Goal: Task Accomplishment & Management: Manage account settings

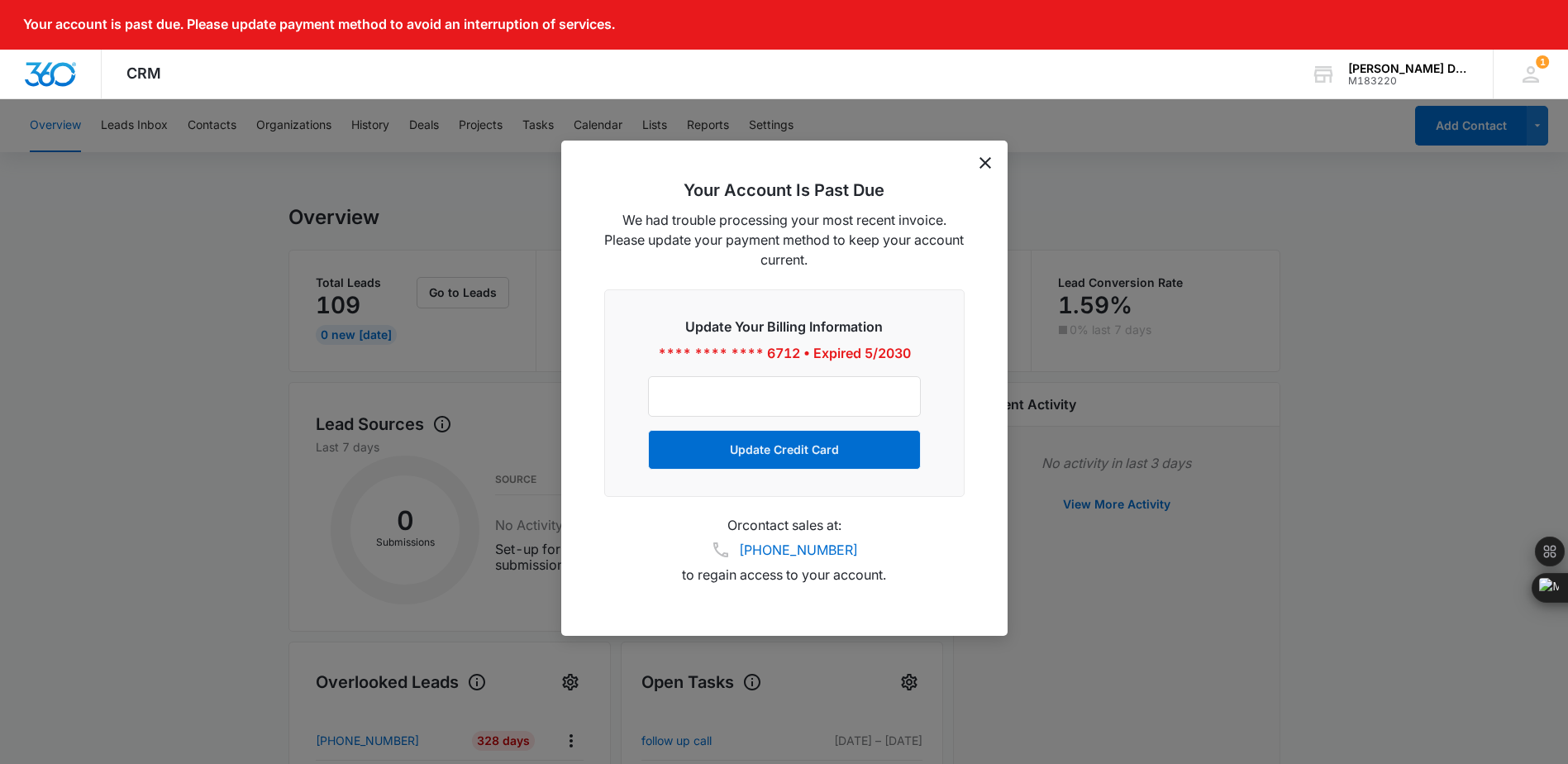
click at [984, 160] on icon "dismiss this dialog" at bounding box center [986, 163] width 11 height 11
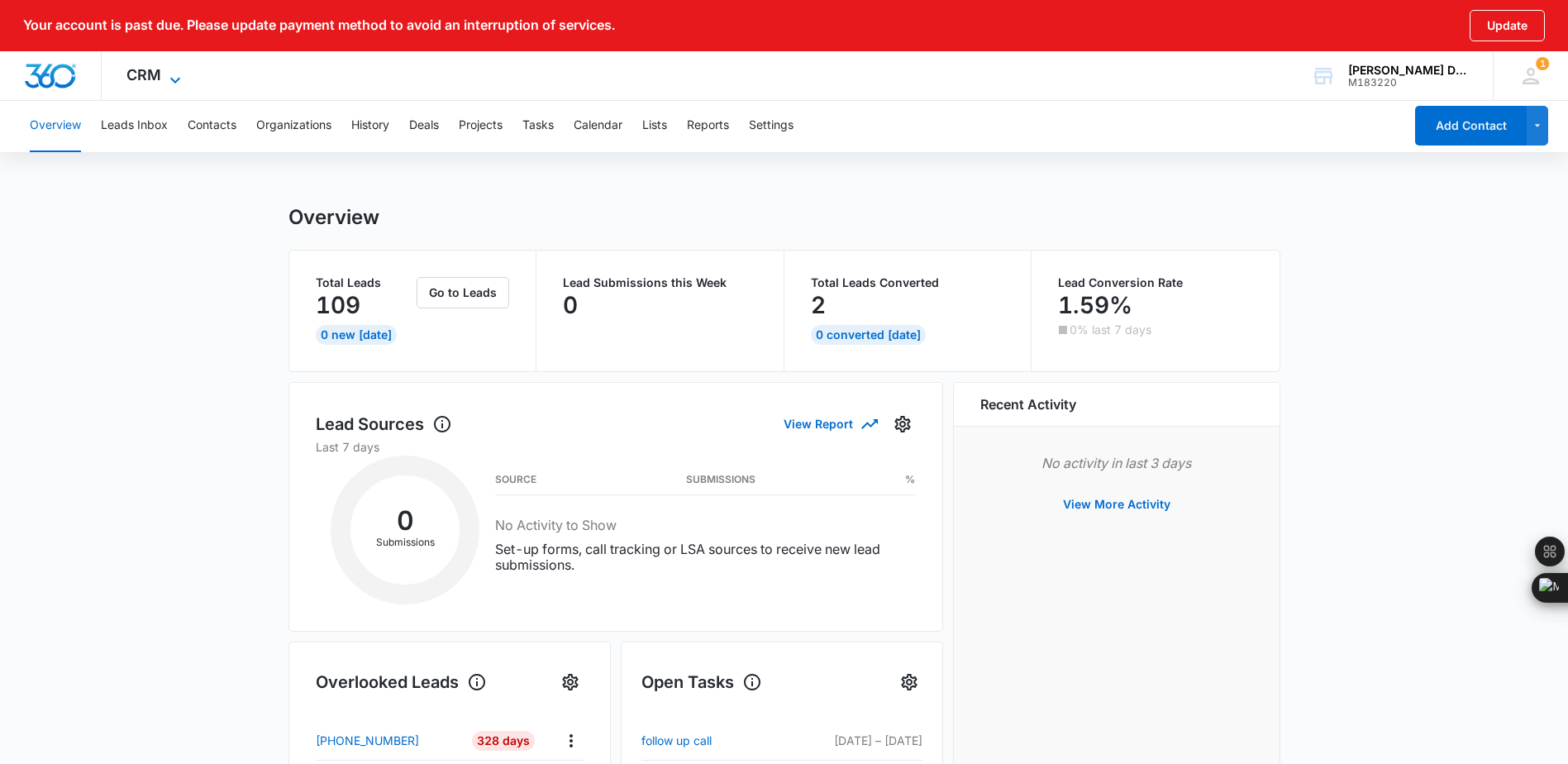
click at [142, 82] on span "CRM" at bounding box center [144, 75] width 34 height 17
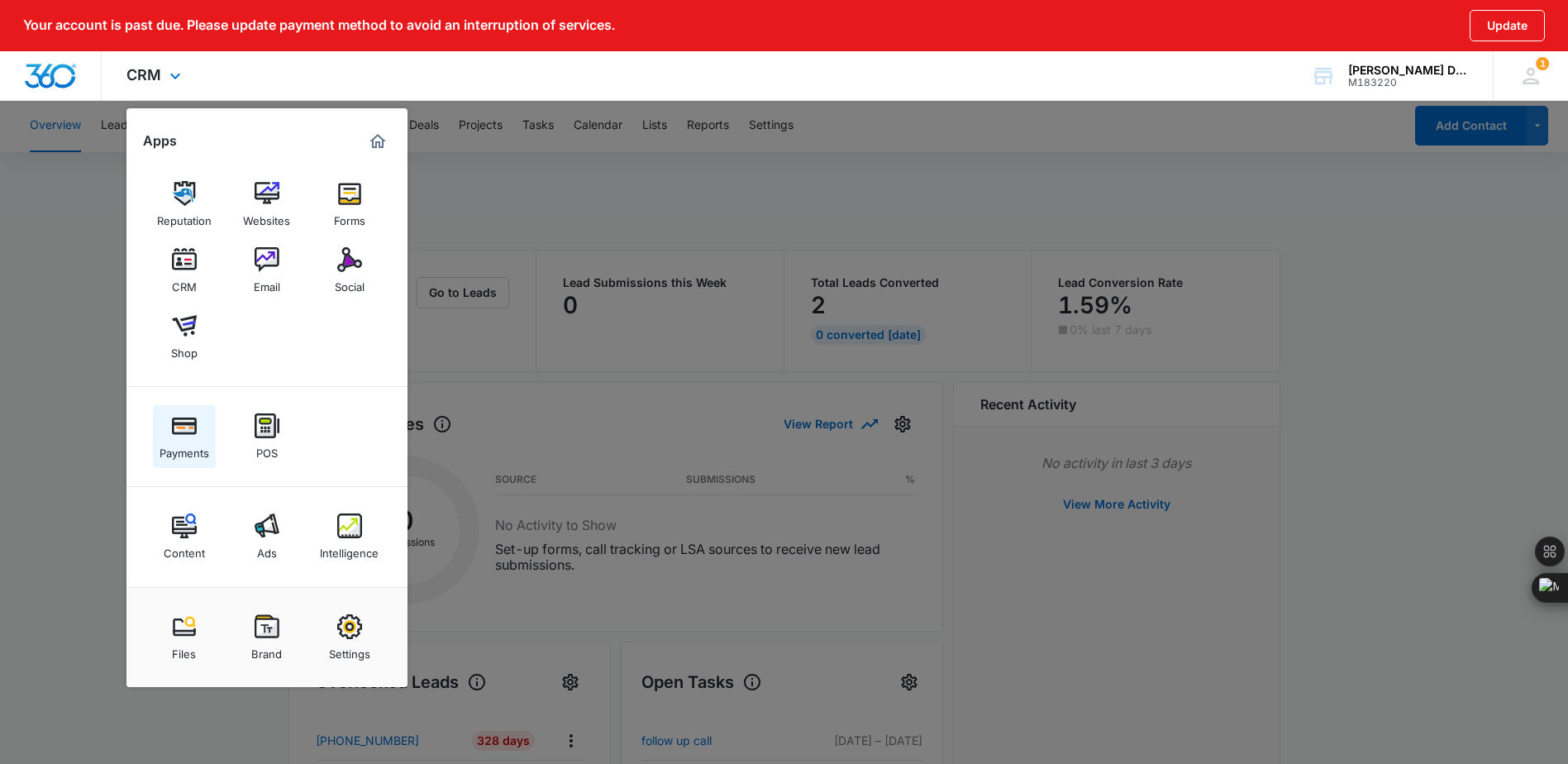
click at [187, 423] on img at bounding box center [185, 425] width 25 height 25
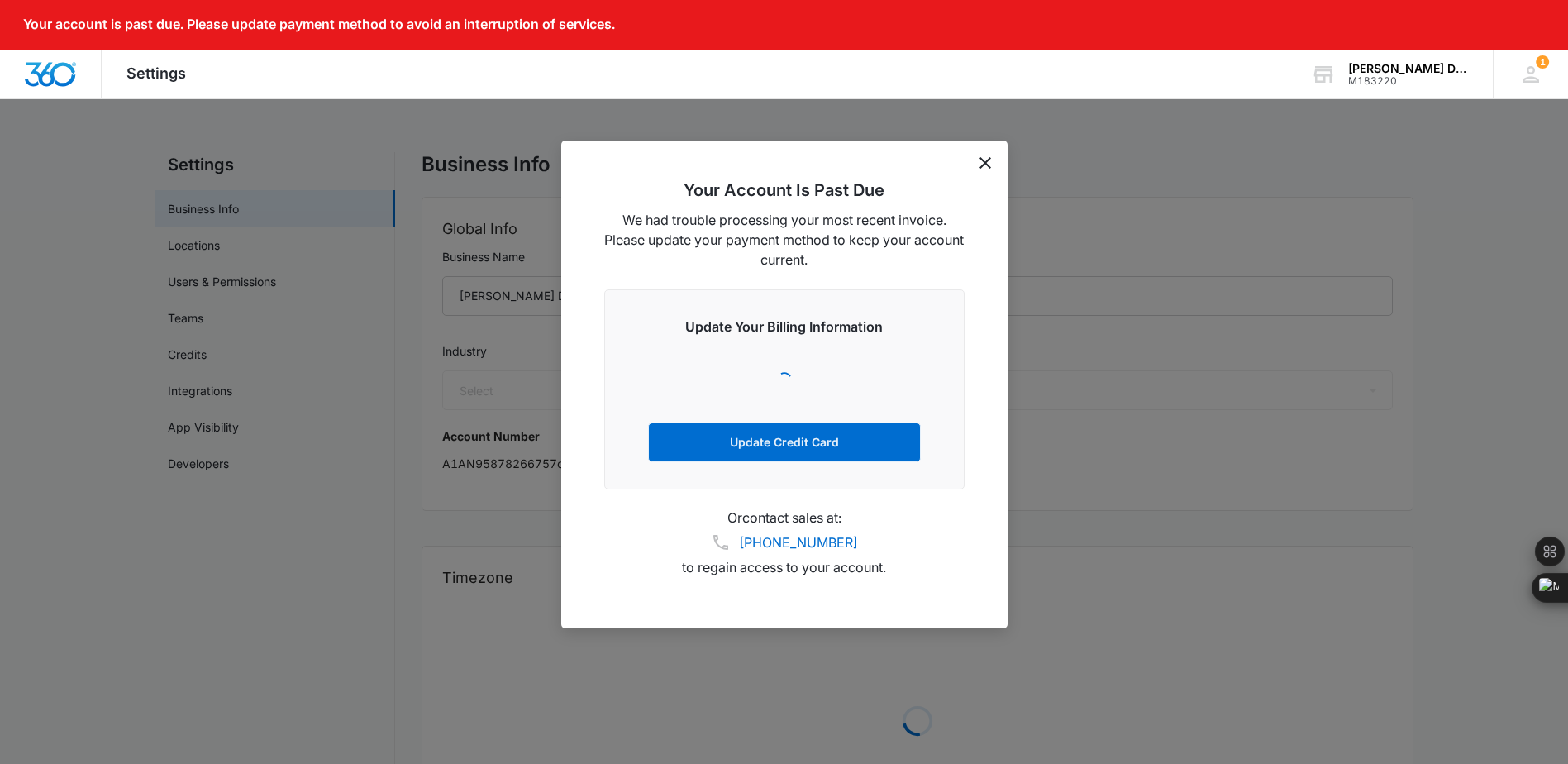
select select "52"
select select "US"
select select "America/New_York"
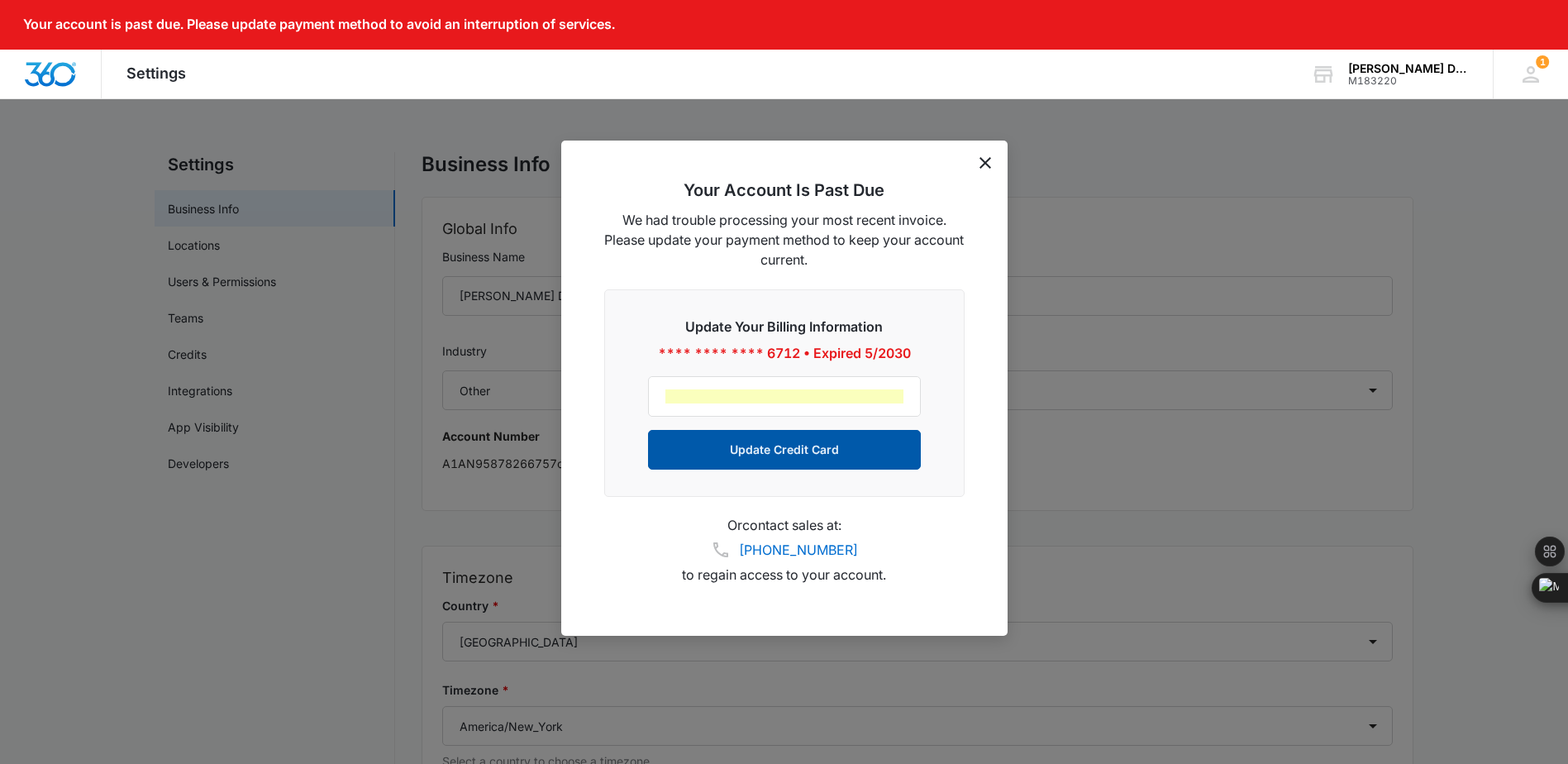
click at [760, 458] on button "Update Credit Card" at bounding box center [784, 450] width 273 height 40
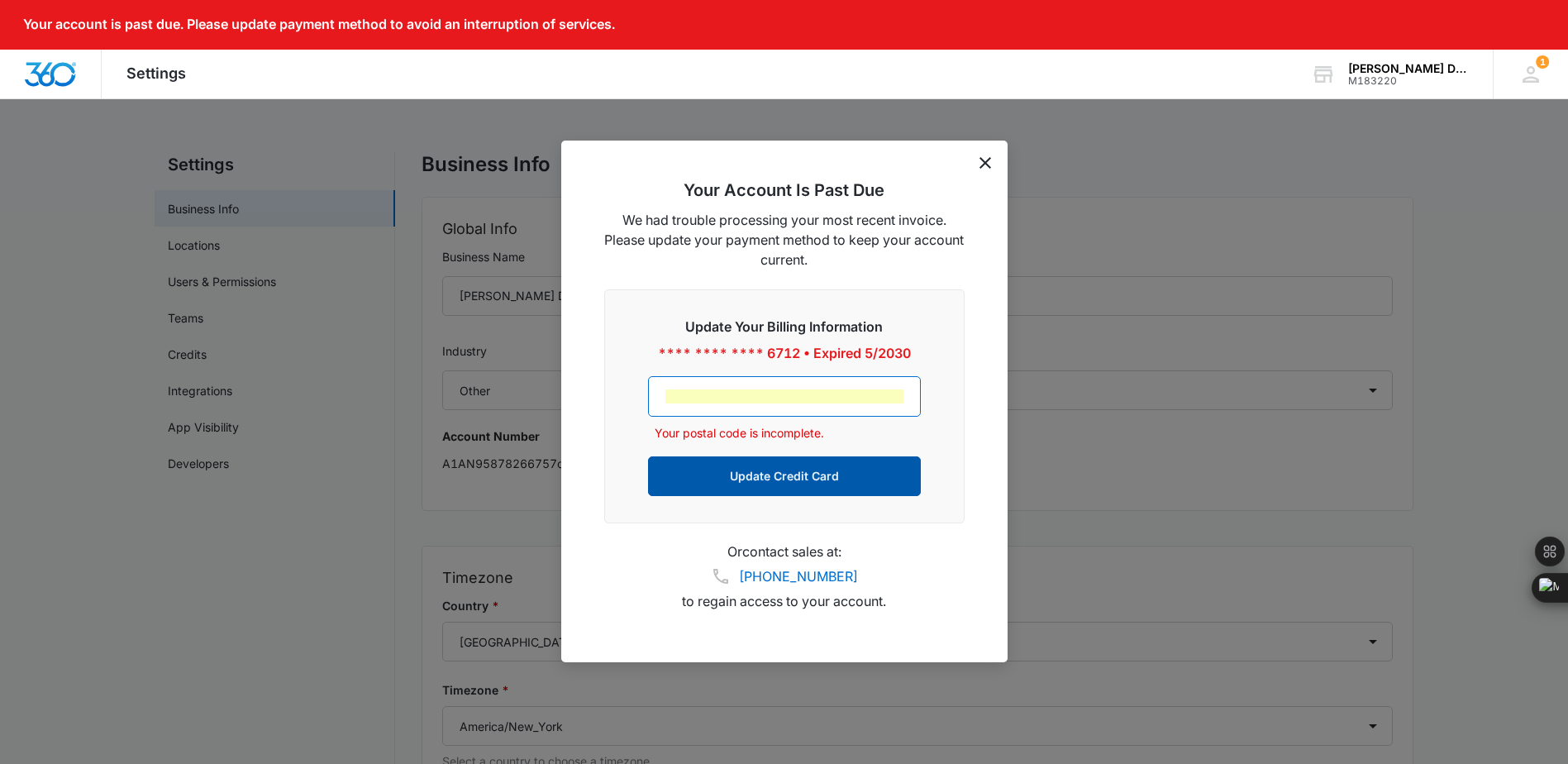
click at [860, 469] on button "Update Credit Card" at bounding box center [784, 477] width 273 height 40
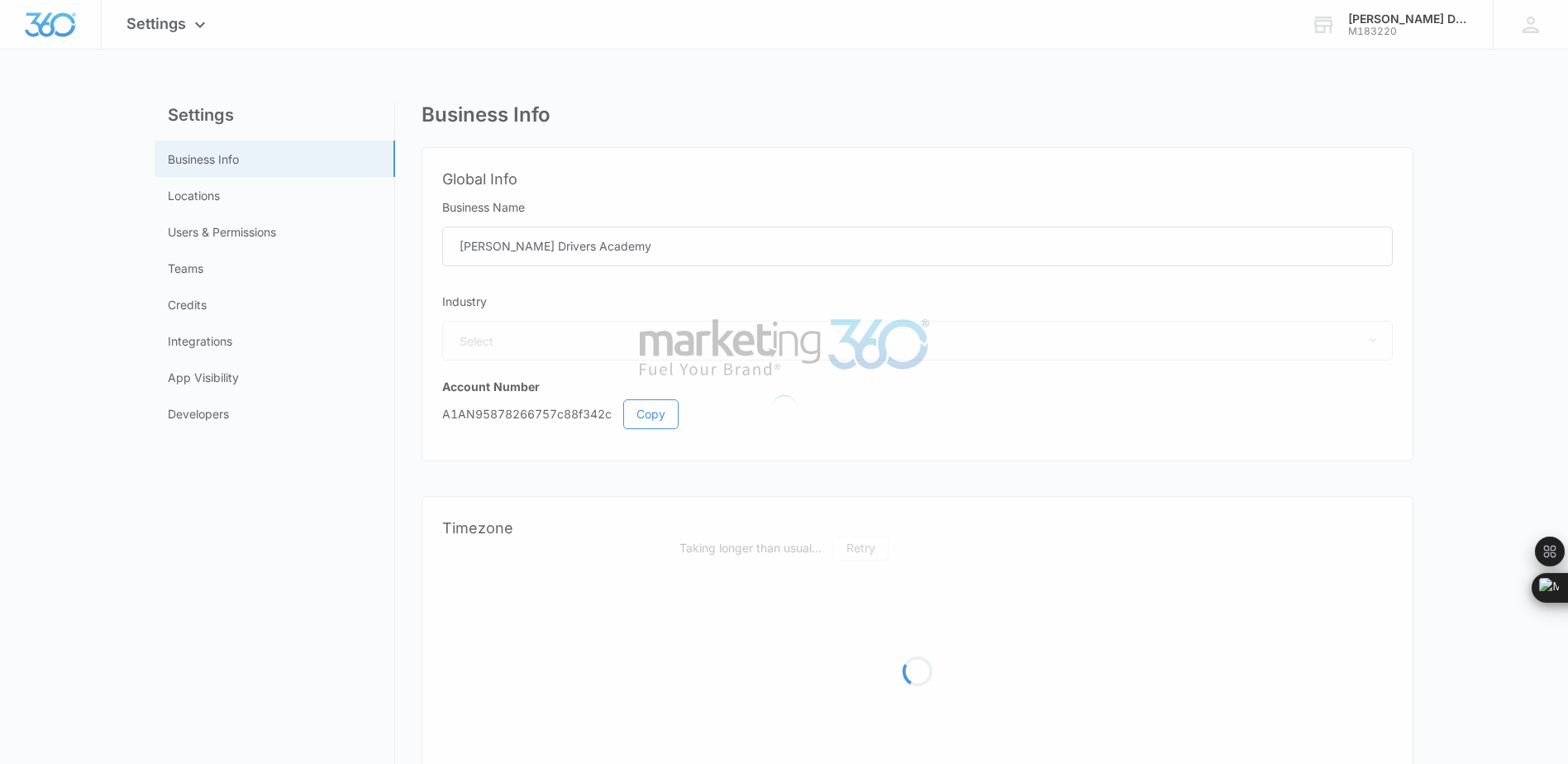
select select "52"
select select "US"
select select "America/New_York"
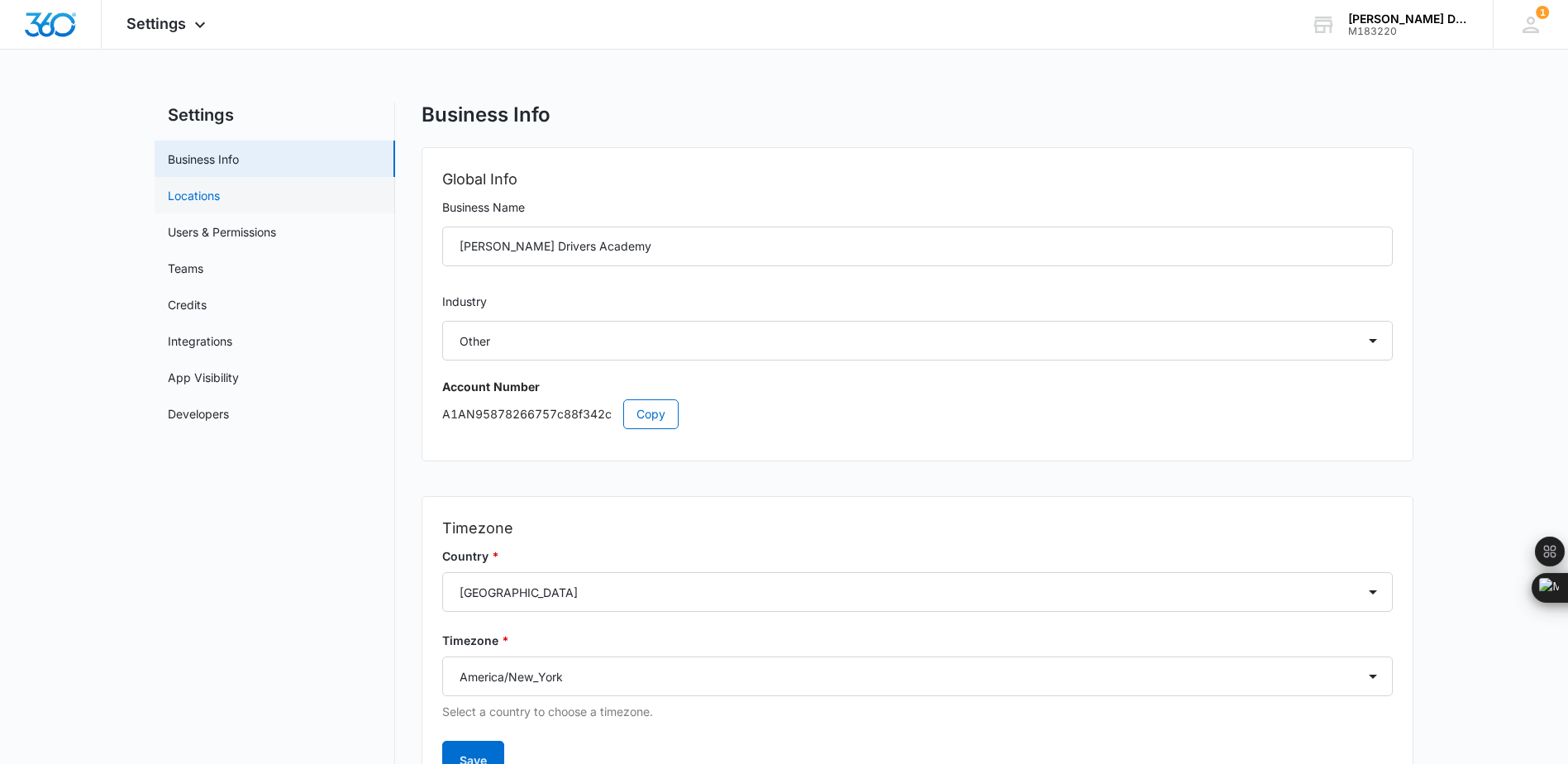
click at [220, 198] on link "Locations" at bounding box center [193, 195] width 52 height 17
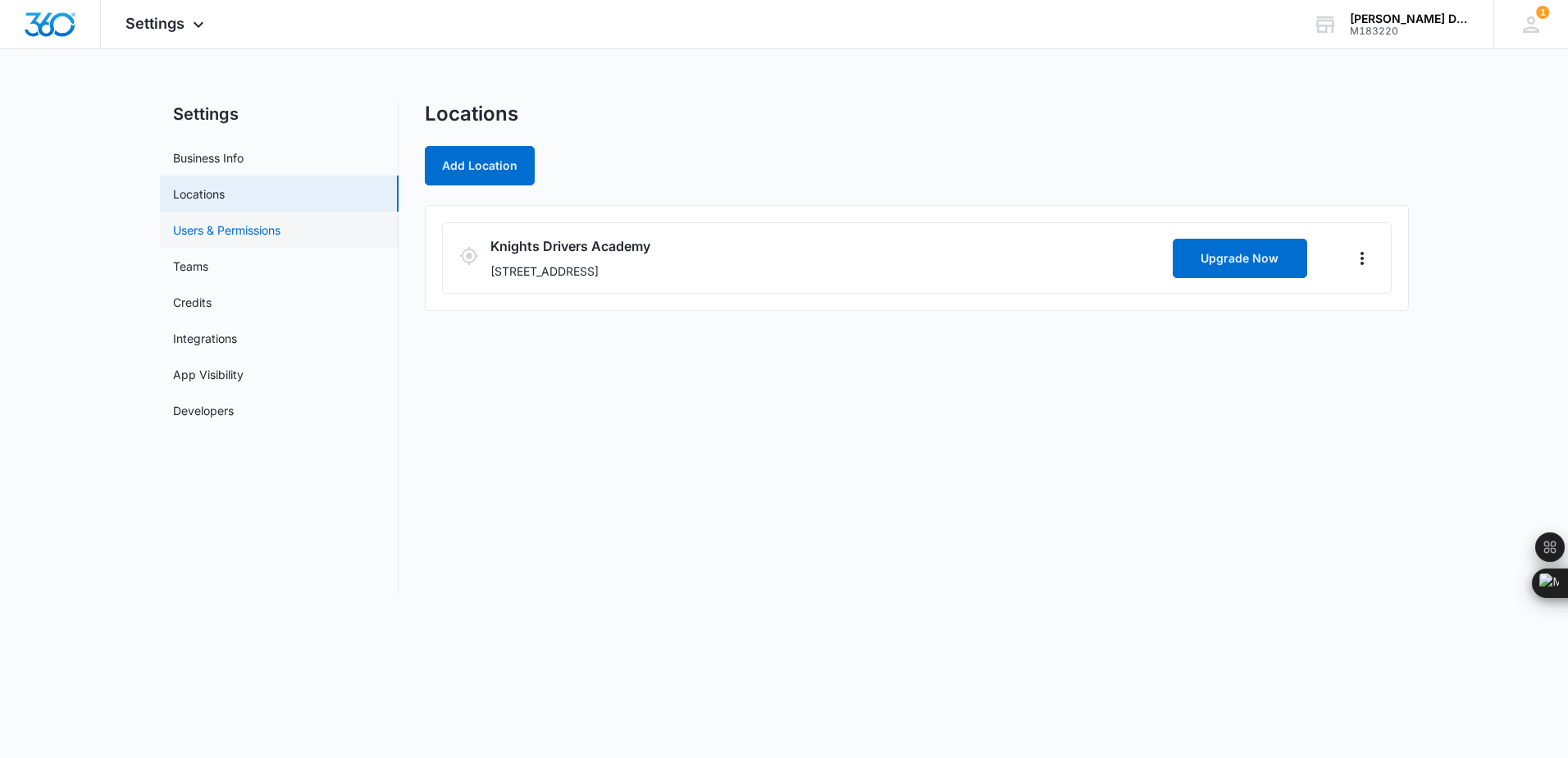
click at [240, 236] on link "Users & Permissions" at bounding box center [227, 230] width 108 height 17
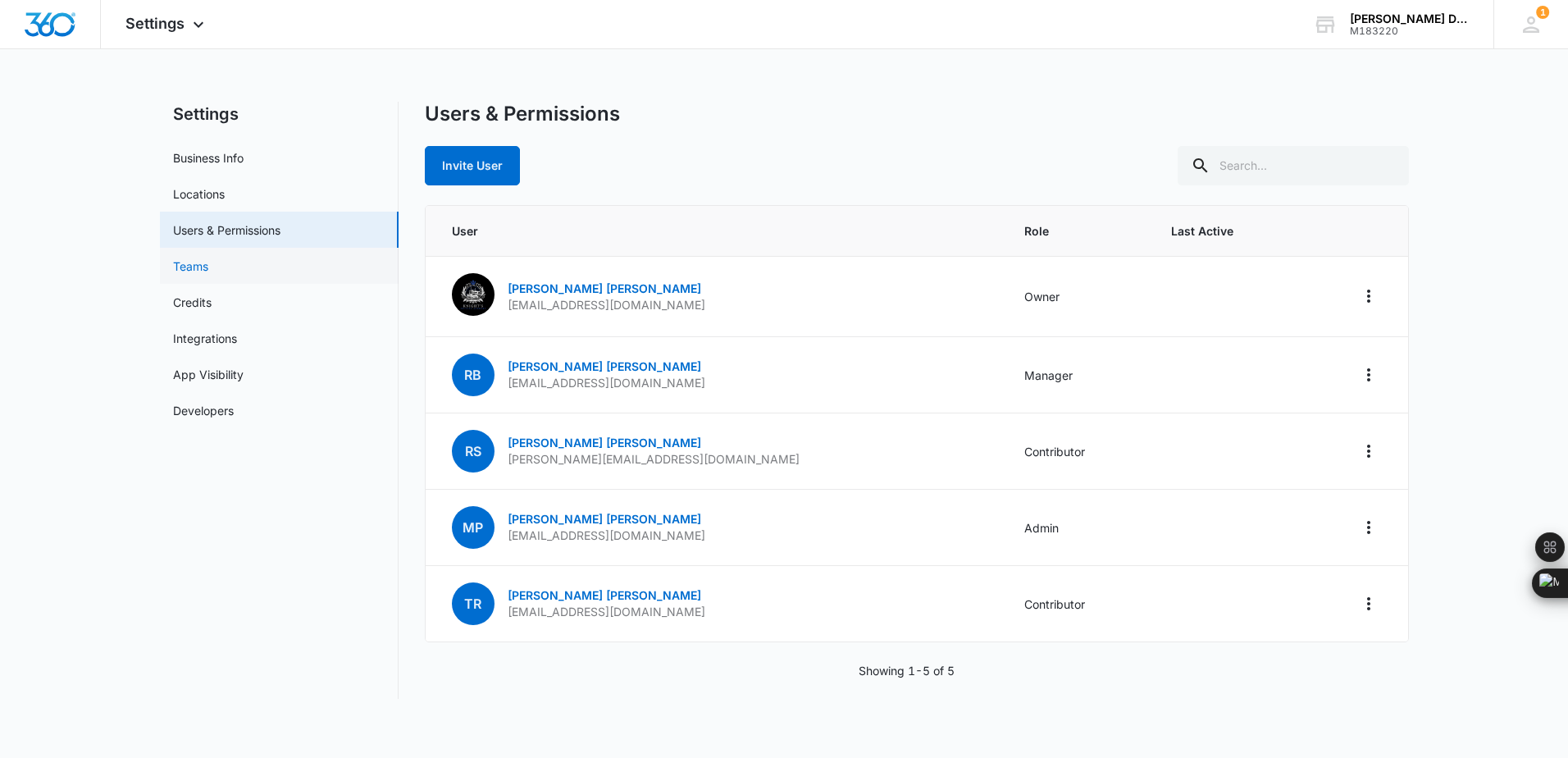
click at [209, 270] on link "Teams" at bounding box center [190, 266] width 35 height 17
click at [209, 265] on link "Teams" at bounding box center [190, 266] width 35 height 17
click at [159, 27] on span "Settings" at bounding box center [155, 24] width 59 height 17
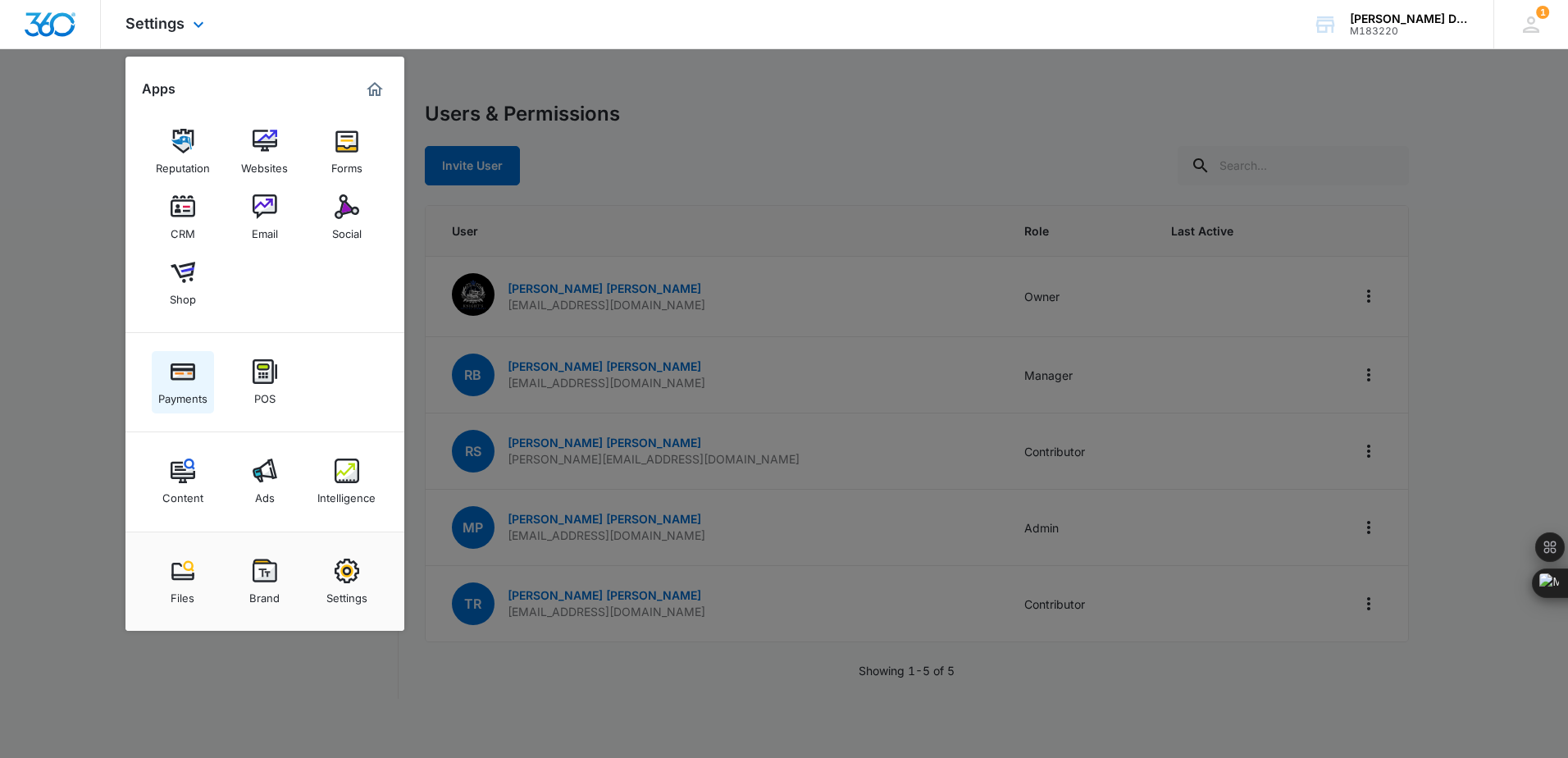
click at [181, 370] on img at bounding box center [183, 372] width 25 height 25
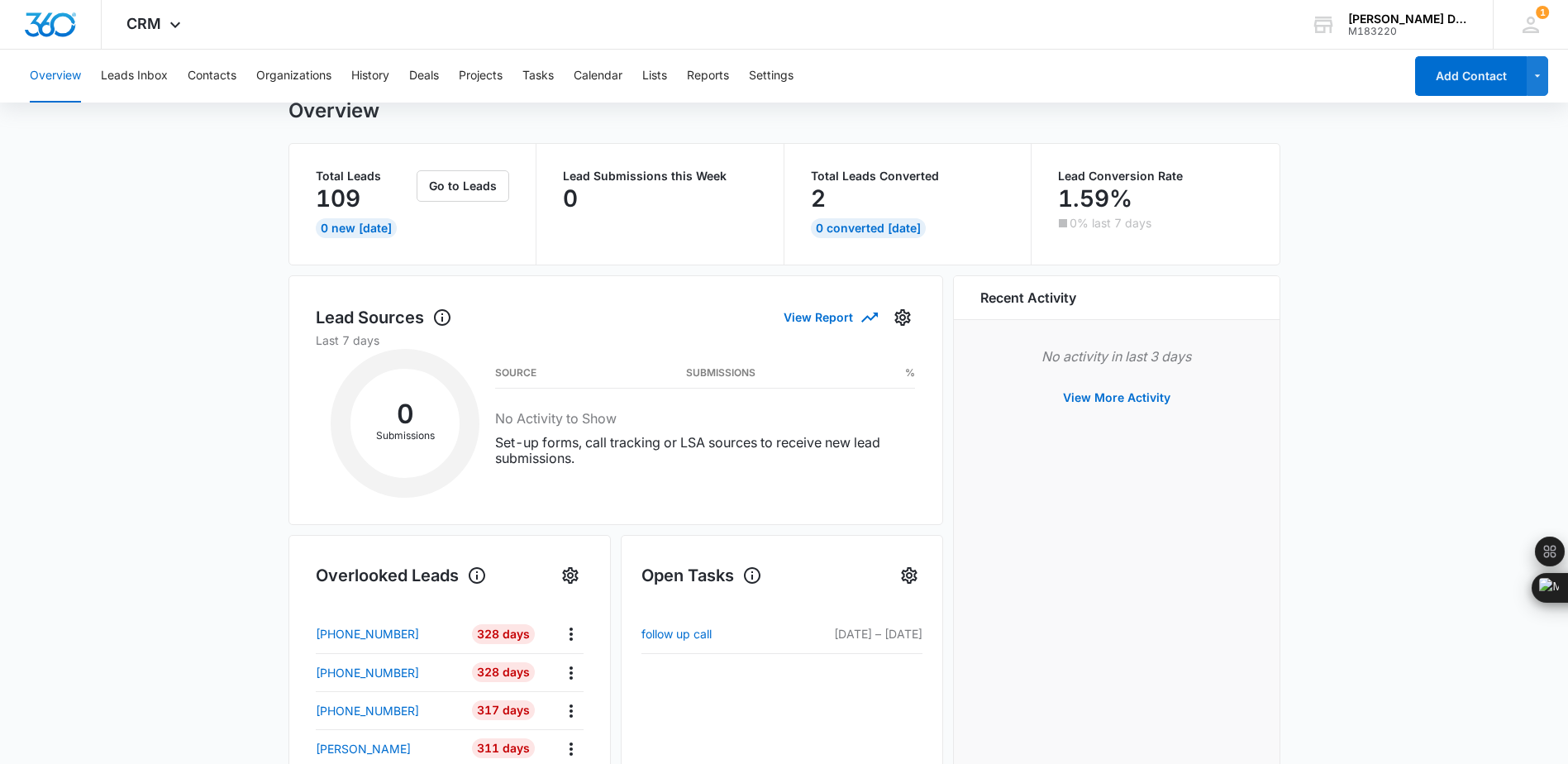
scroll to position [49, 0]
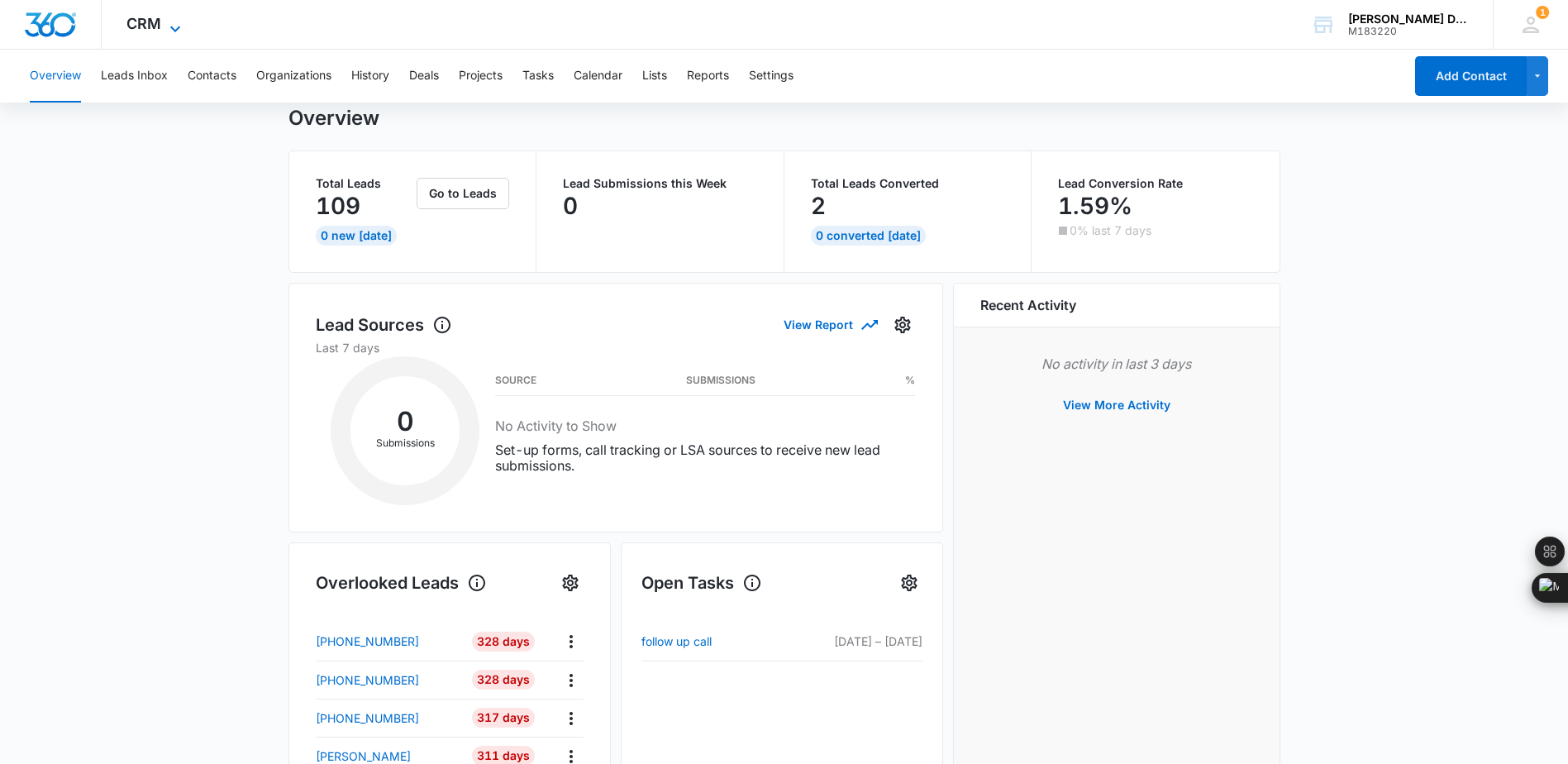
click at [135, 26] on span "CRM" at bounding box center [144, 24] width 34 height 17
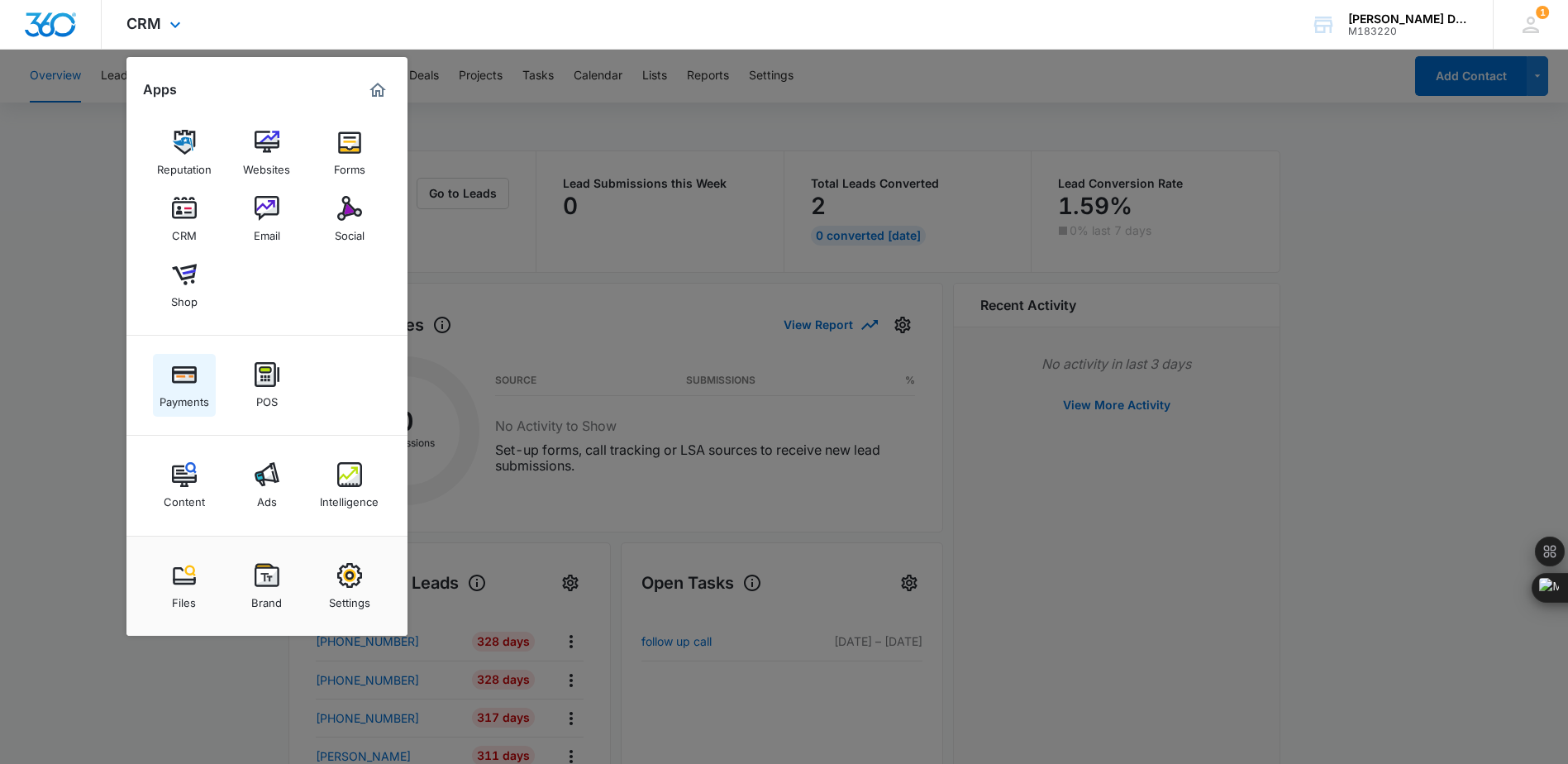
click at [174, 382] on img at bounding box center [185, 375] width 25 height 25
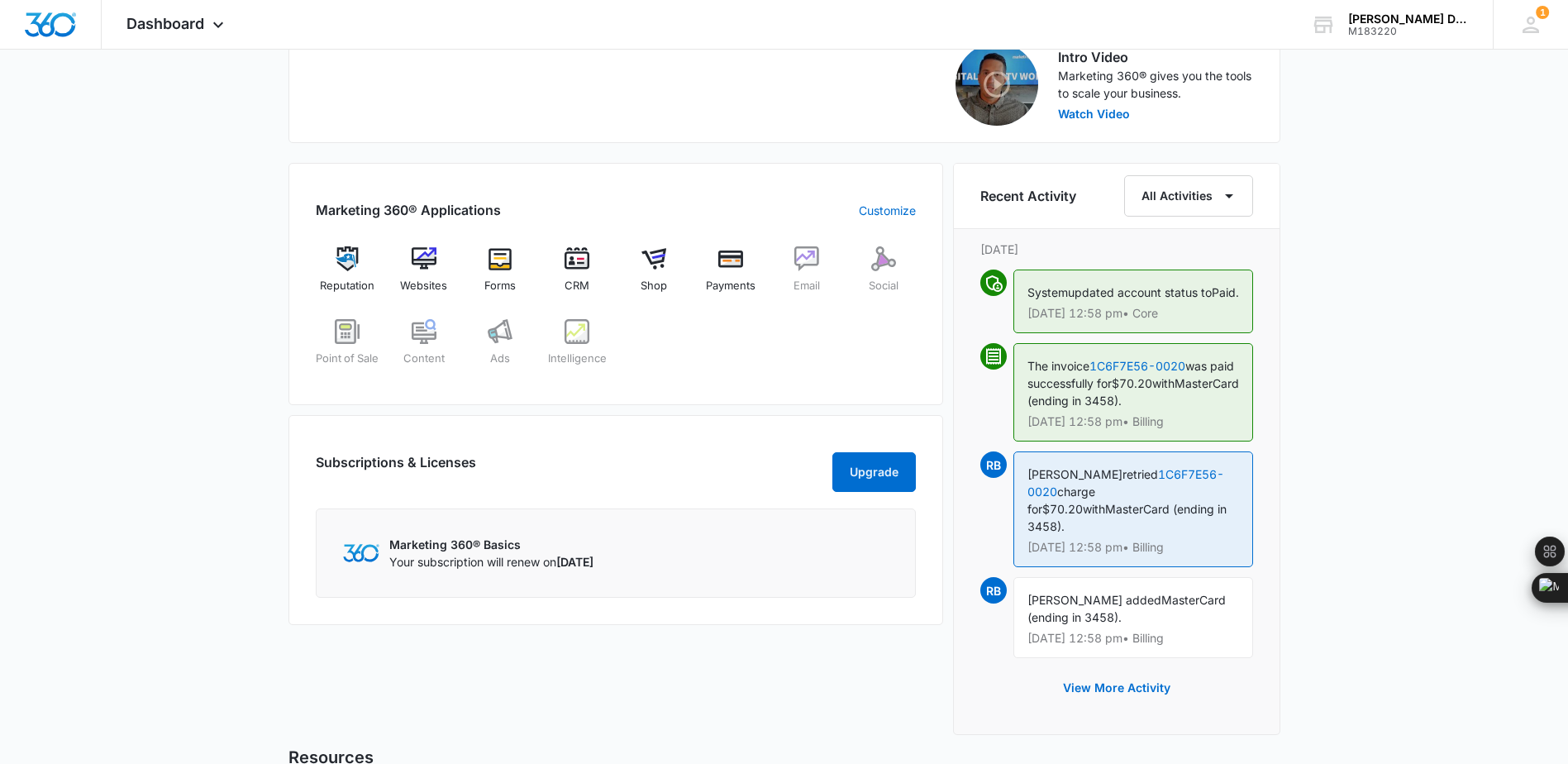
scroll to position [581, 0]
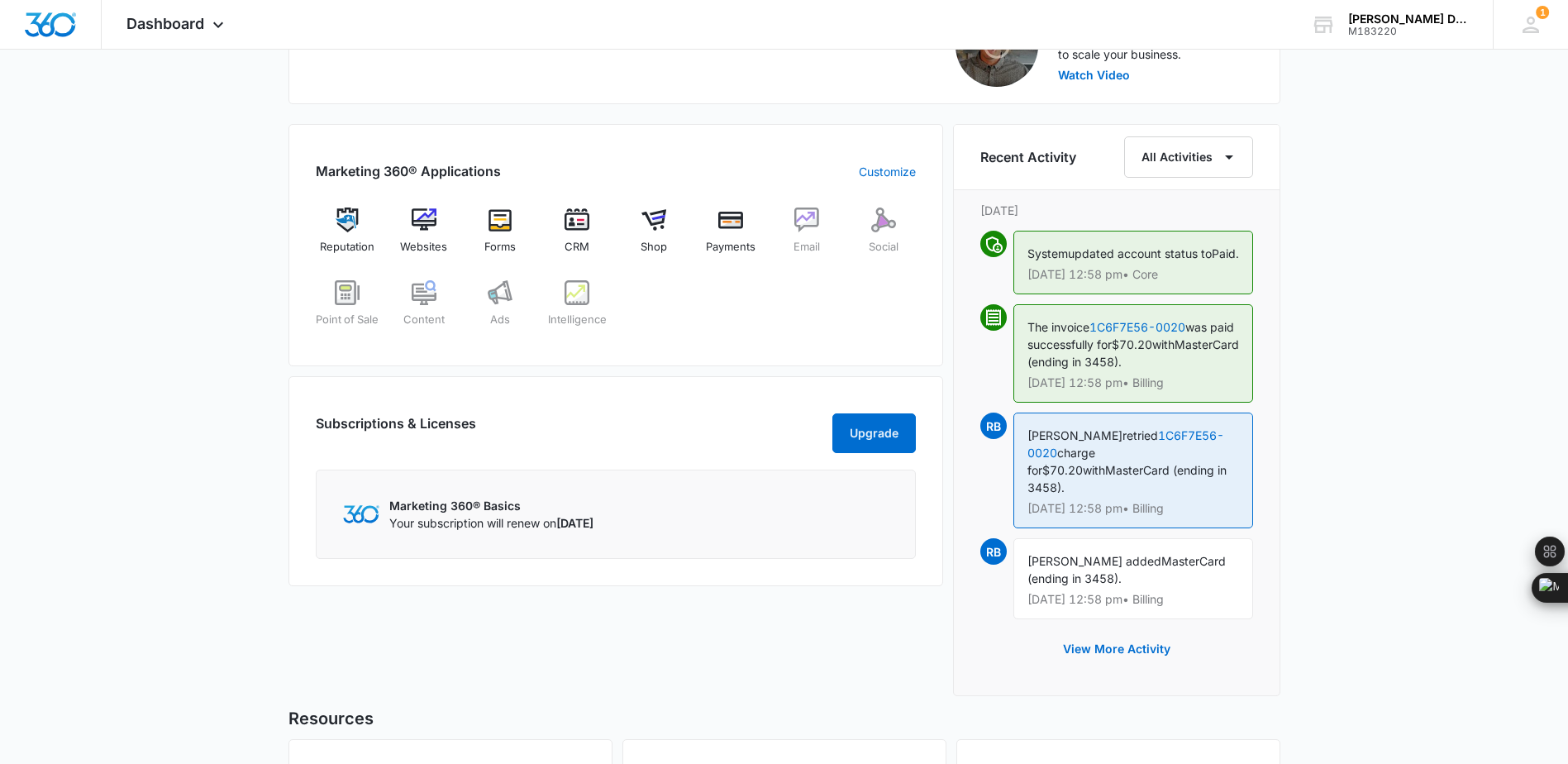
click at [94, 407] on div "[DATE] is [DATE] Good afternoon, [PERSON_NAME]! Contacts You have 617 contacts …" at bounding box center [784, 250] width 1568 height 1522
click at [1401, 300] on div "Today is Monday, August 11th Good afternoon, Rochelle! Contacts You have 617 co…" at bounding box center [784, 250] width 1568 height 1522
click at [1547, 27] on div "1 Rochelle Bouknight rochellebouknight@gmail.com My Profile 1 Notifications Sup…" at bounding box center [1530, 24] width 75 height 49
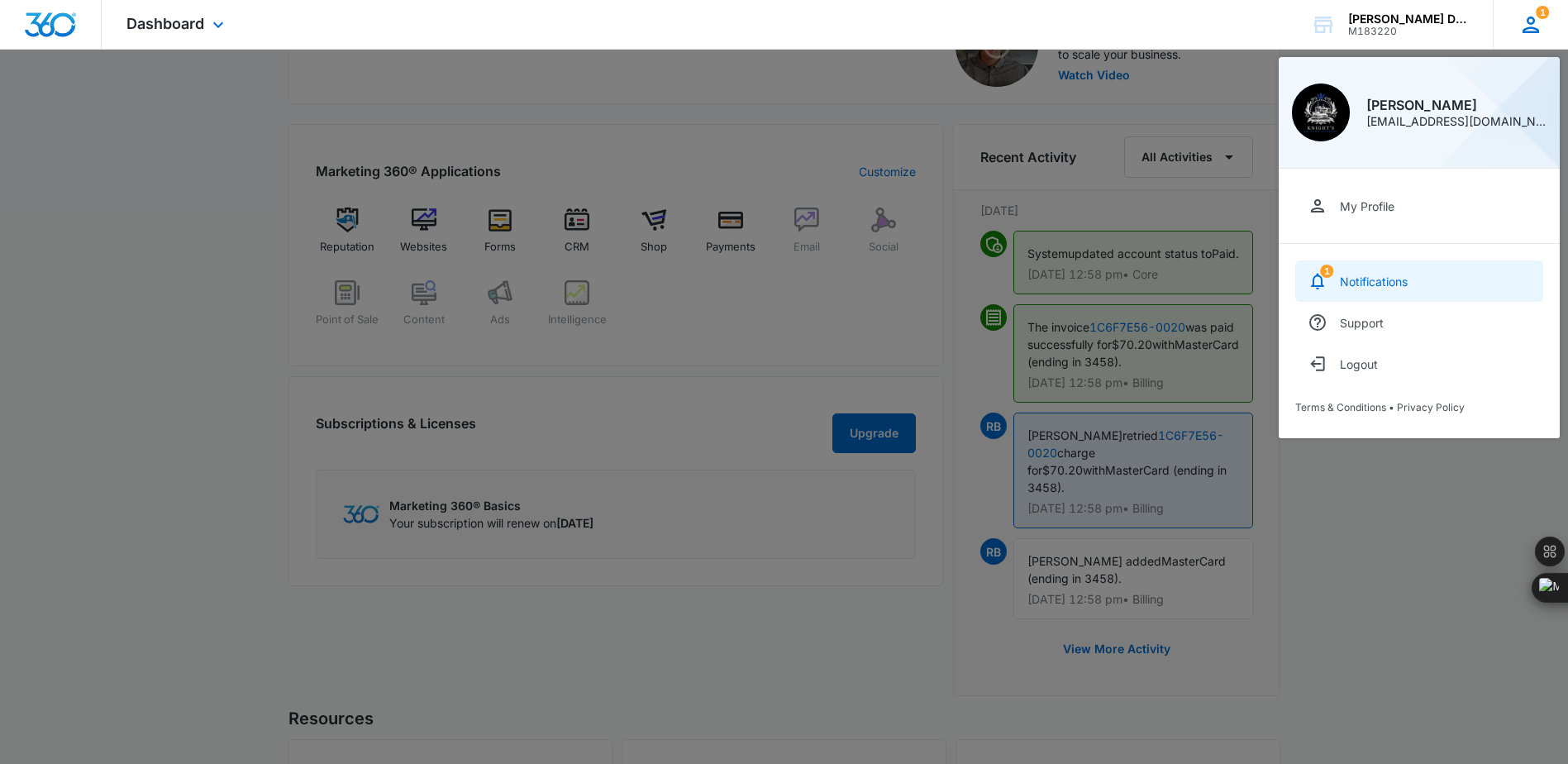
click at [1385, 285] on div "Notifications" at bounding box center [1373, 281] width 68 height 14
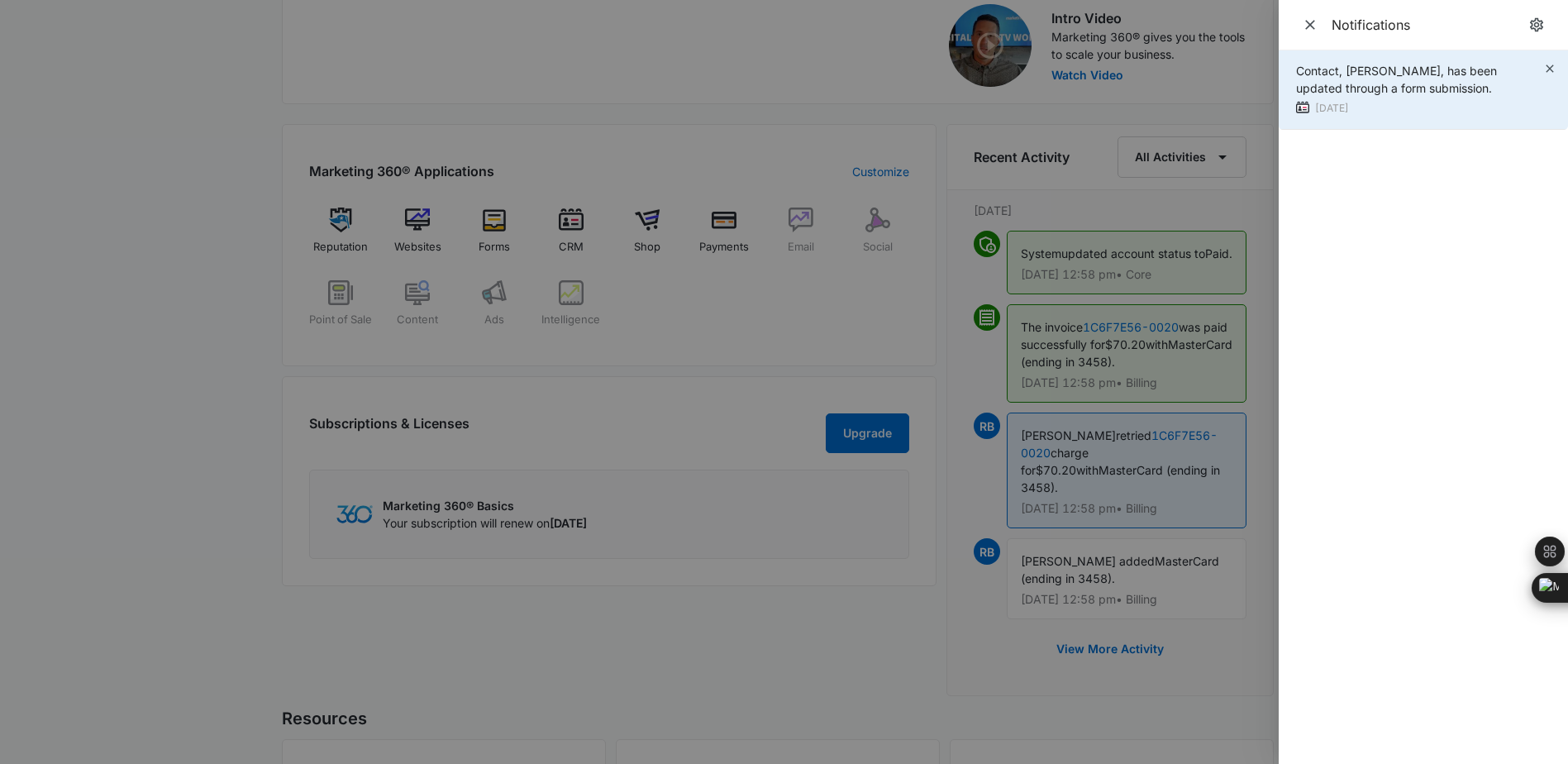
click at [1368, 87] on span "Contact, Gregory Salley, has been updated through a form submission." at bounding box center [1396, 79] width 201 height 31
click at [1548, 70] on icon "button" at bounding box center [1550, 69] width 8 height 8
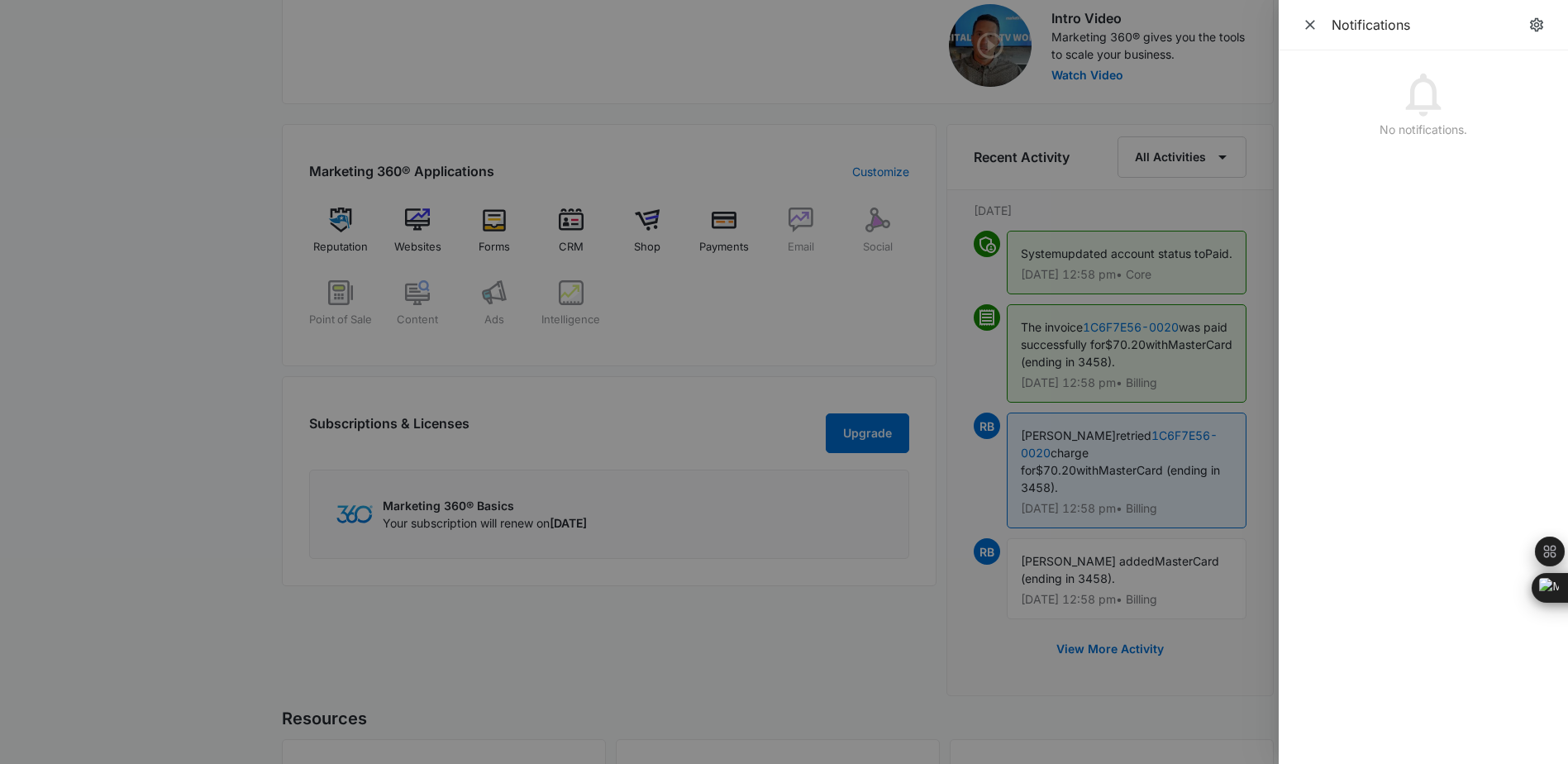
click at [744, 75] on div at bounding box center [784, 382] width 1568 height 764
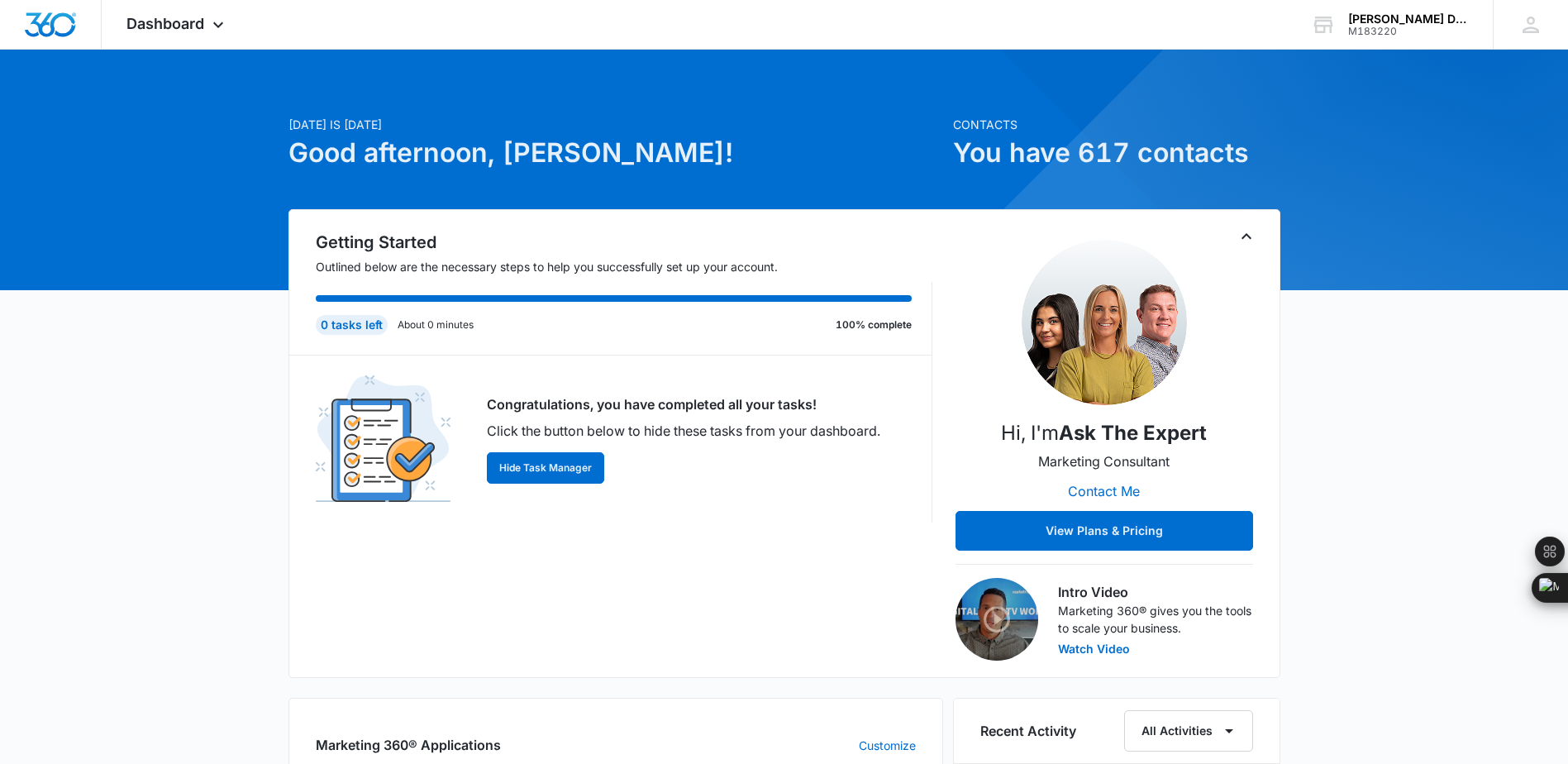
scroll to position [0, 0]
